Goal: Task Accomplishment & Management: Use online tool/utility

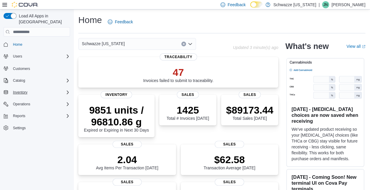
click at [32, 89] on div "Inventory" at bounding box center [40, 92] width 59 height 7
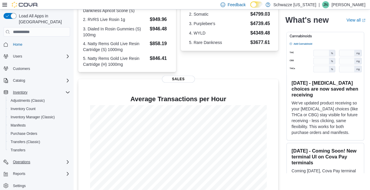
scroll to position [205, 0]
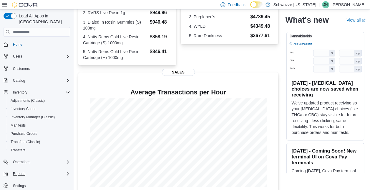
click at [31, 170] on div "Reports" at bounding box center [40, 173] width 59 height 7
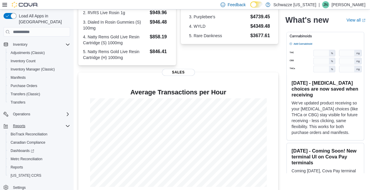
scroll to position [212, 0]
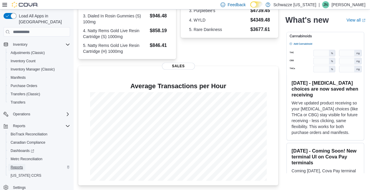
click at [17, 165] on span "Reports" at bounding box center [17, 167] width 12 height 5
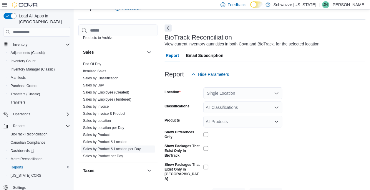
scroll to position [403, 0]
click at [105, 118] on link "Sales by Location" at bounding box center [97, 120] width 28 height 4
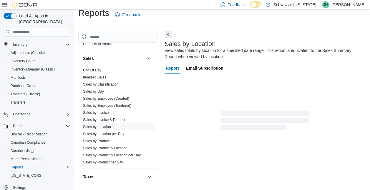
scroll to position [20, 0]
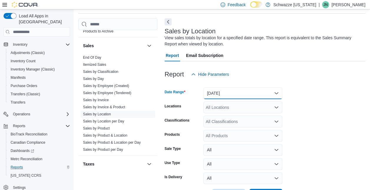
click at [227, 91] on button "[DATE]" at bounding box center [242, 93] width 79 height 12
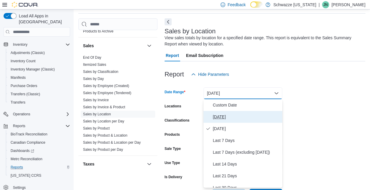
click at [219, 117] on span "[DATE]" at bounding box center [246, 116] width 67 height 7
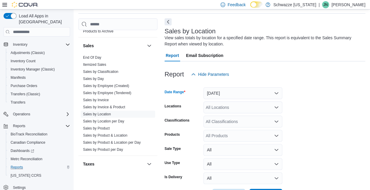
click at [282, 130] on div "All Products" at bounding box center [242, 136] width 79 height 12
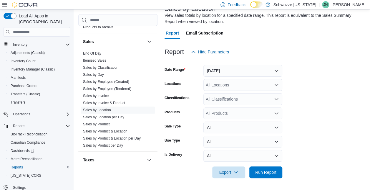
click at [261, 183] on div at bounding box center [265, 181] width 201 height 7
click at [263, 175] on span "Run Report" at bounding box center [266, 172] width 26 height 12
click at [265, 172] on span "Run Report" at bounding box center [265, 172] width 21 height 6
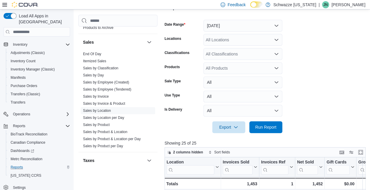
scroll to position [60, 0]
click at [220, 127] on span "Export" at bounding box center [229, 127] width 26 height 12
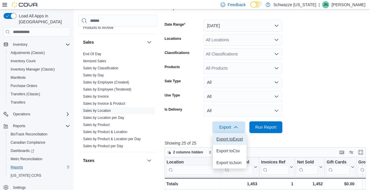
click at [227, 138] on span "Export to Excel" at bounding box center [229, 138] width 26 height 5
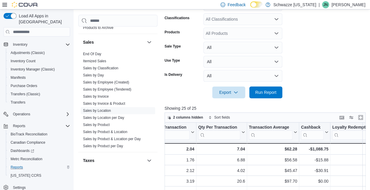
scroll to position [0, 543]
click at [331, 58] on form "Date Range [DATE] Locations All Locations Classifications All Classifications P…" at bounding box center [266, 38] width 203 height 120
